Goal: Check status: Check status

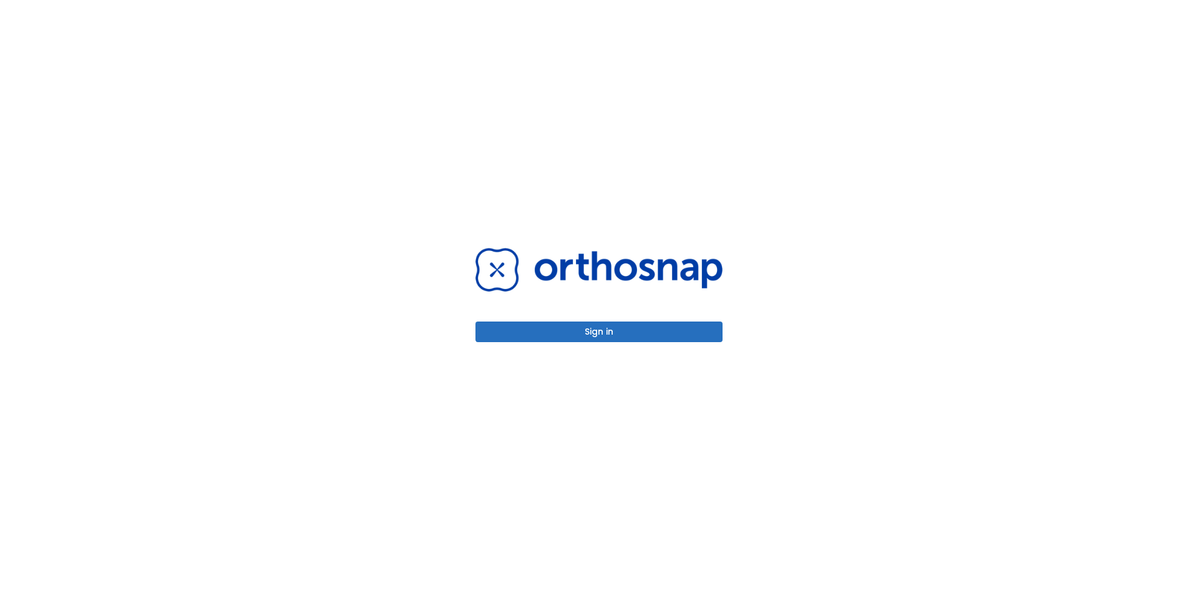
click at [601, 334] on button "Sign in" at bounding box center [598, 331] width 247 height 21
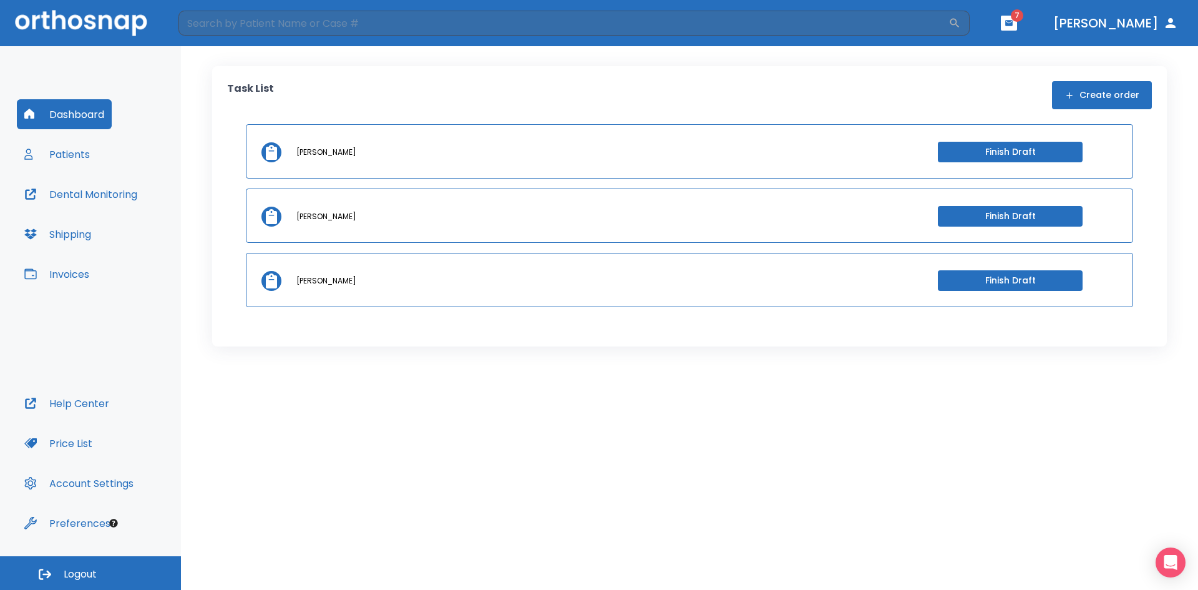
click at [68, 152] on button "Patients" at bounding box center [57, 154] width 80 height 30
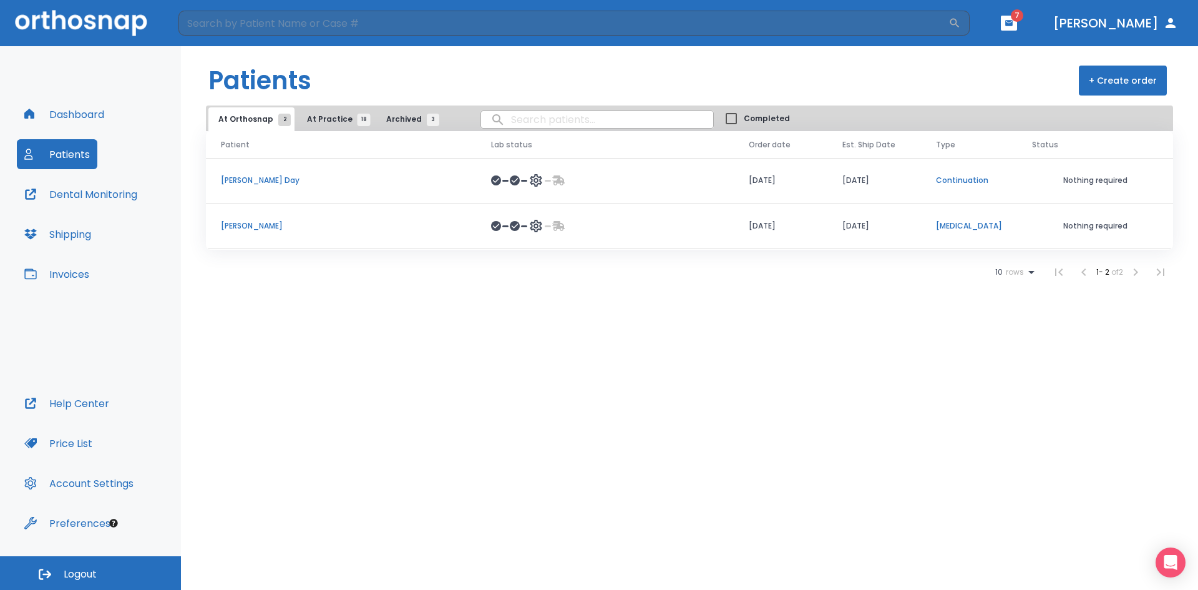
click at [259, 175] on p "[PERSON_NAME] Day" at bounding box center [341, 180] width 240 height 11
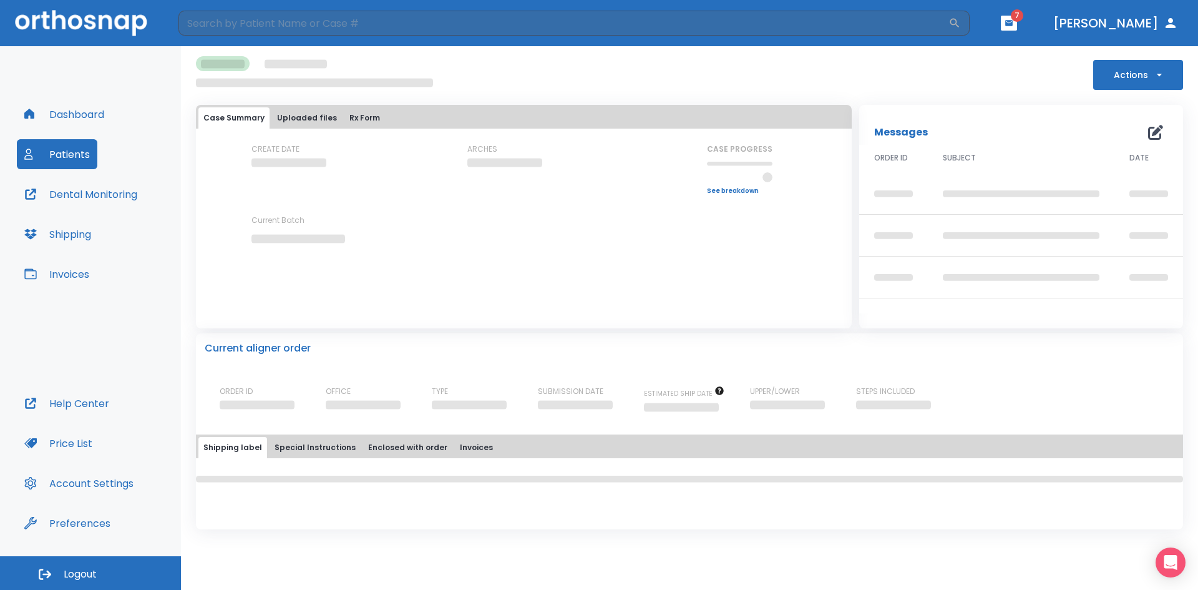
click at [257, 176] on div "CREATE DATE" at bounding box center [307, 169] width 112 height 51
